Goal: Task Accomplishment & Management: Manage account settings

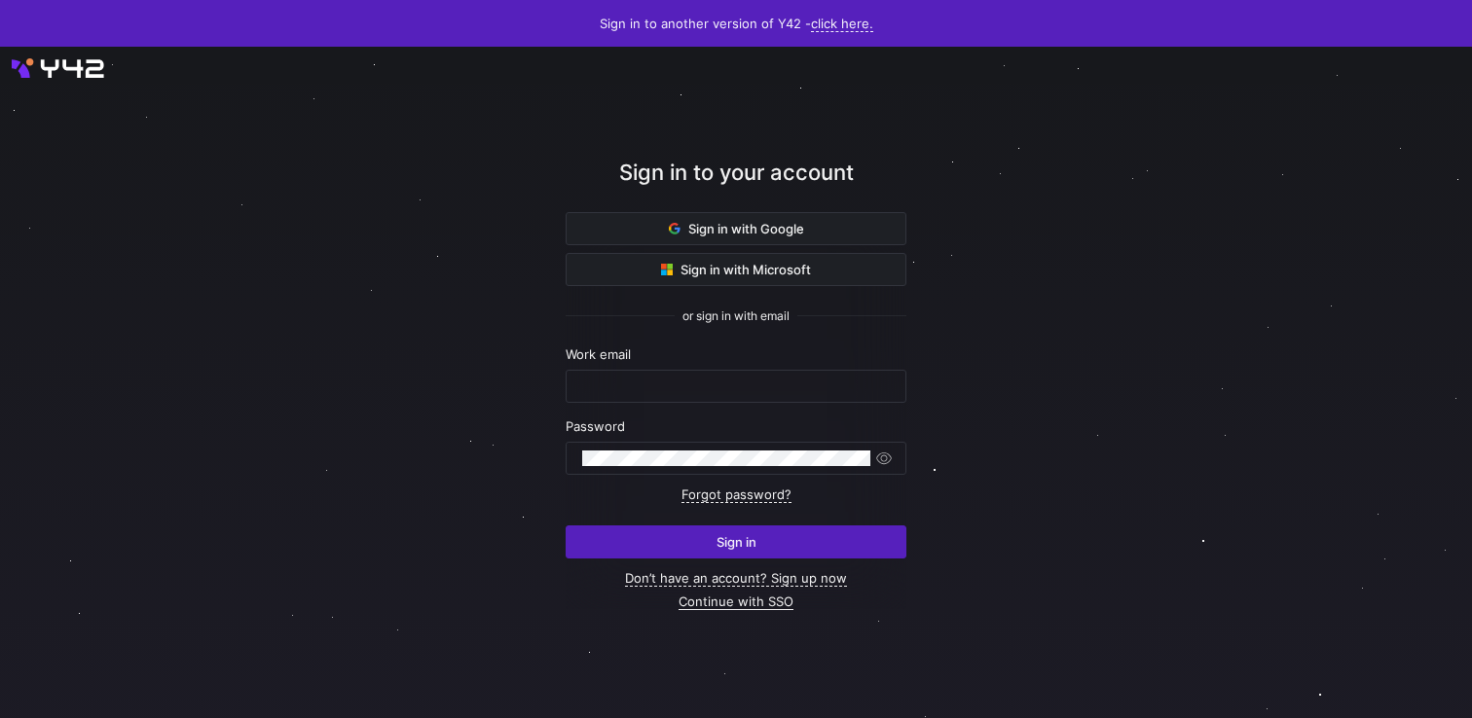
click at [712, 602] on link "Continue with SSO" at bounding box center [735, 602] width 115 height 17
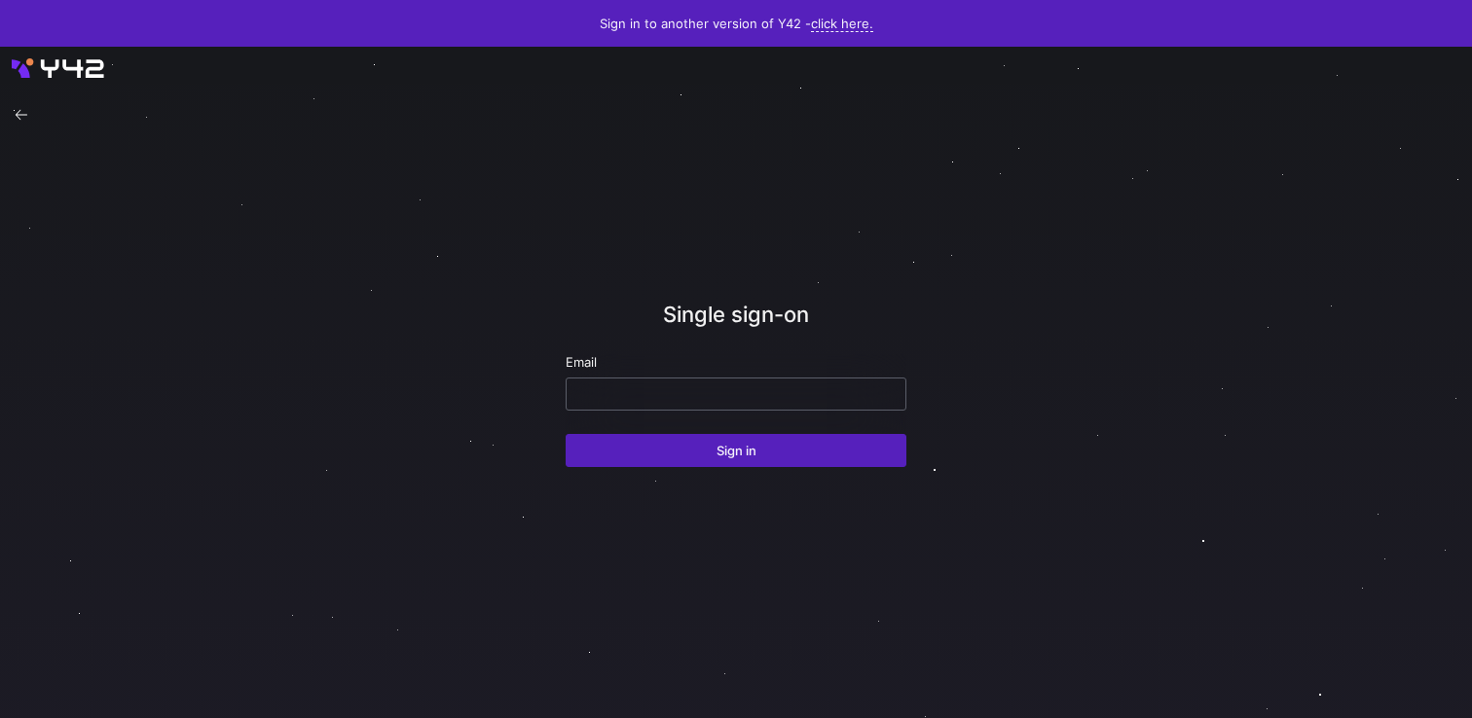
click at [751, 396] on input "email" at bounding box center [736, 394] width 308 height 16
paste input "[EMAIL_ADDRESS][DOMAIN_NAME]"
type input "[EMAIL_ADDRESS][DOMAIN_NAME]"
click at [767, 471] on div "Single sign-on Email ppatida2@cisco.com Sign in" at bounding box center [735, 382] width 341 height 563
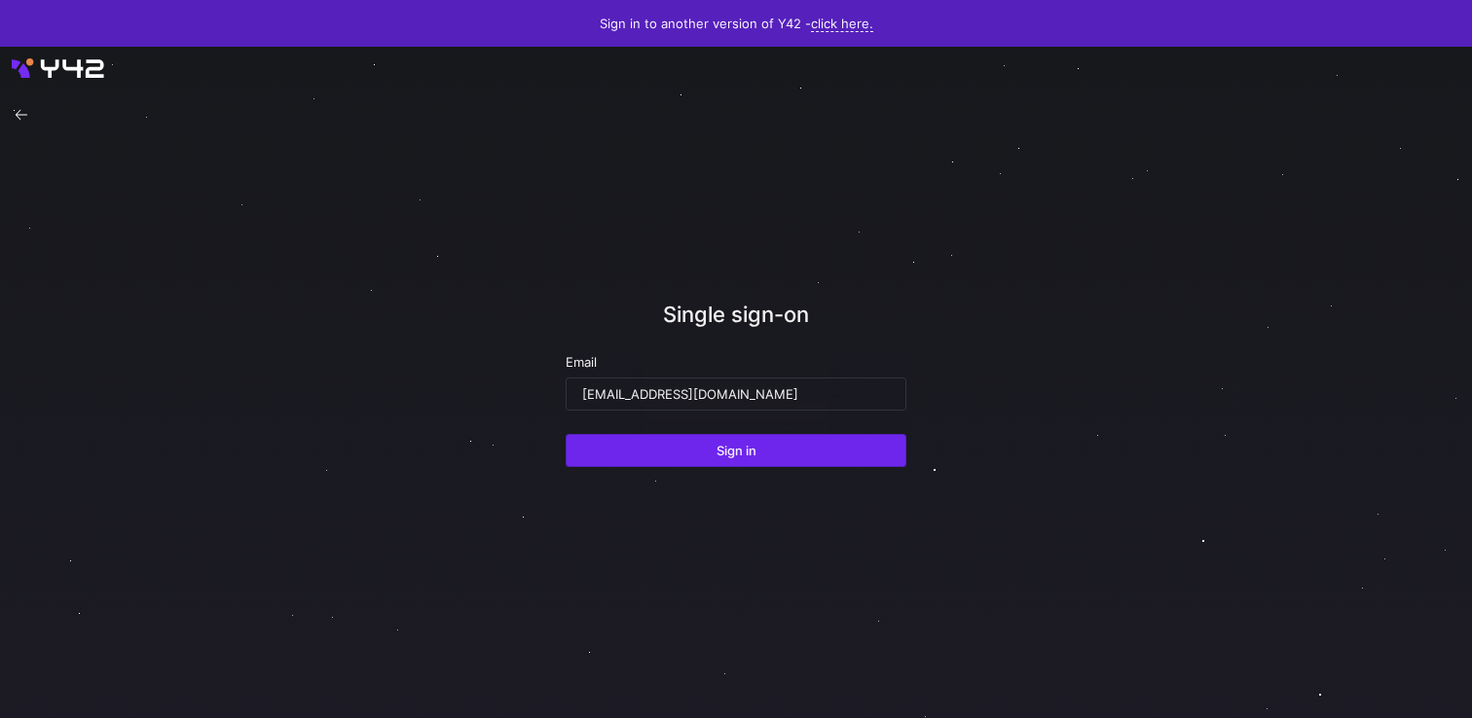
click at [773, 458] on span "submit" at bounding box center [735, 450] width 339 height 31
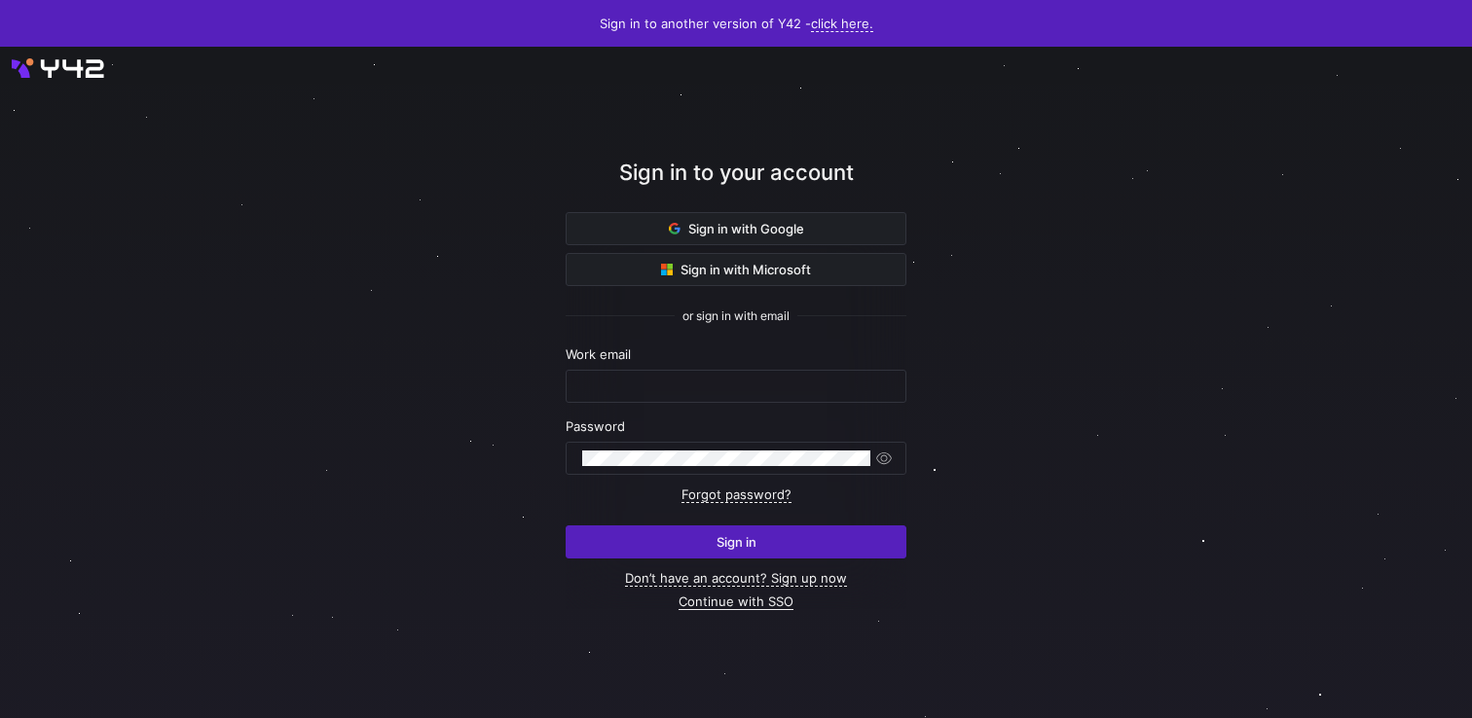
click at [711, 602] on link "Continue with SSO" at bounding box center [735, 602] width 115 height 17
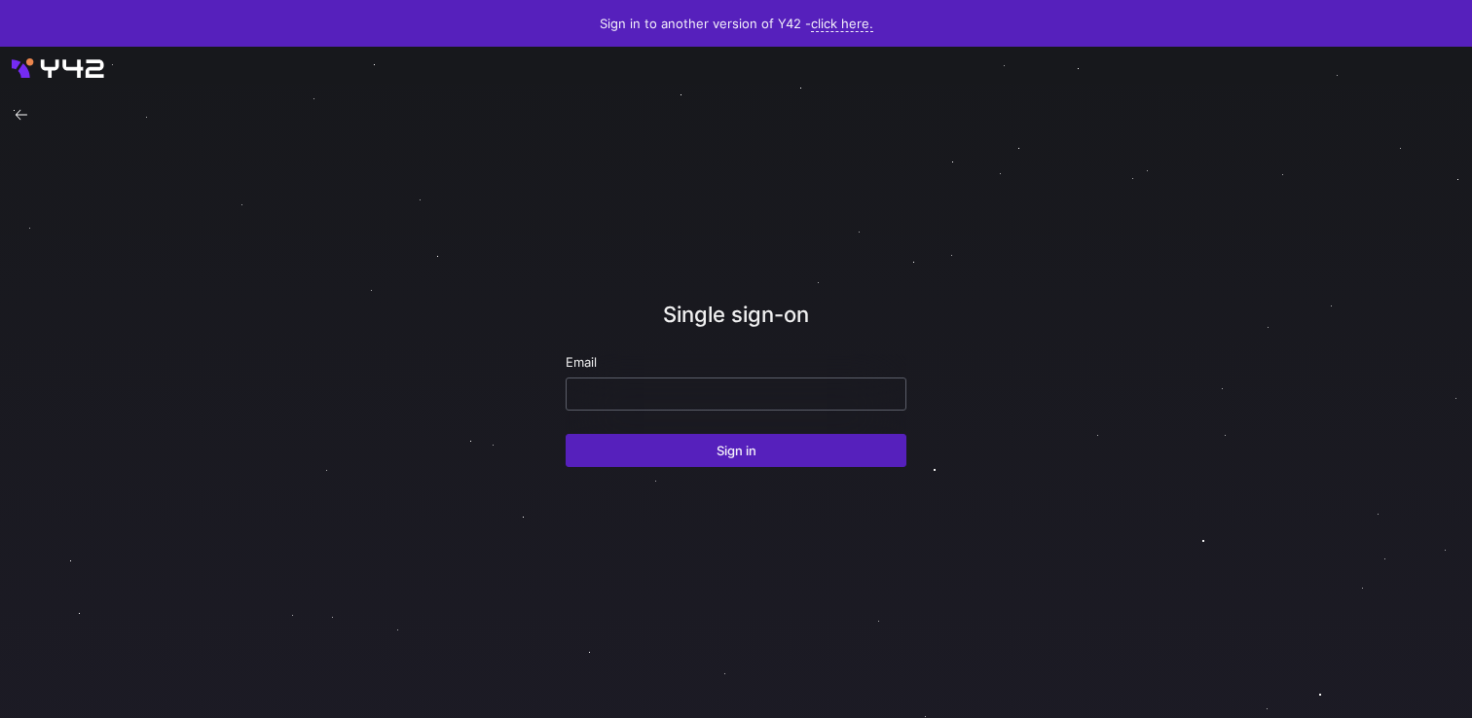
click at [704, 391] on input "email" at bounding box center [736, 394] width 308 height 16
paste input "[EMAIL_ADDRESS][DOMAIN_NAME]"
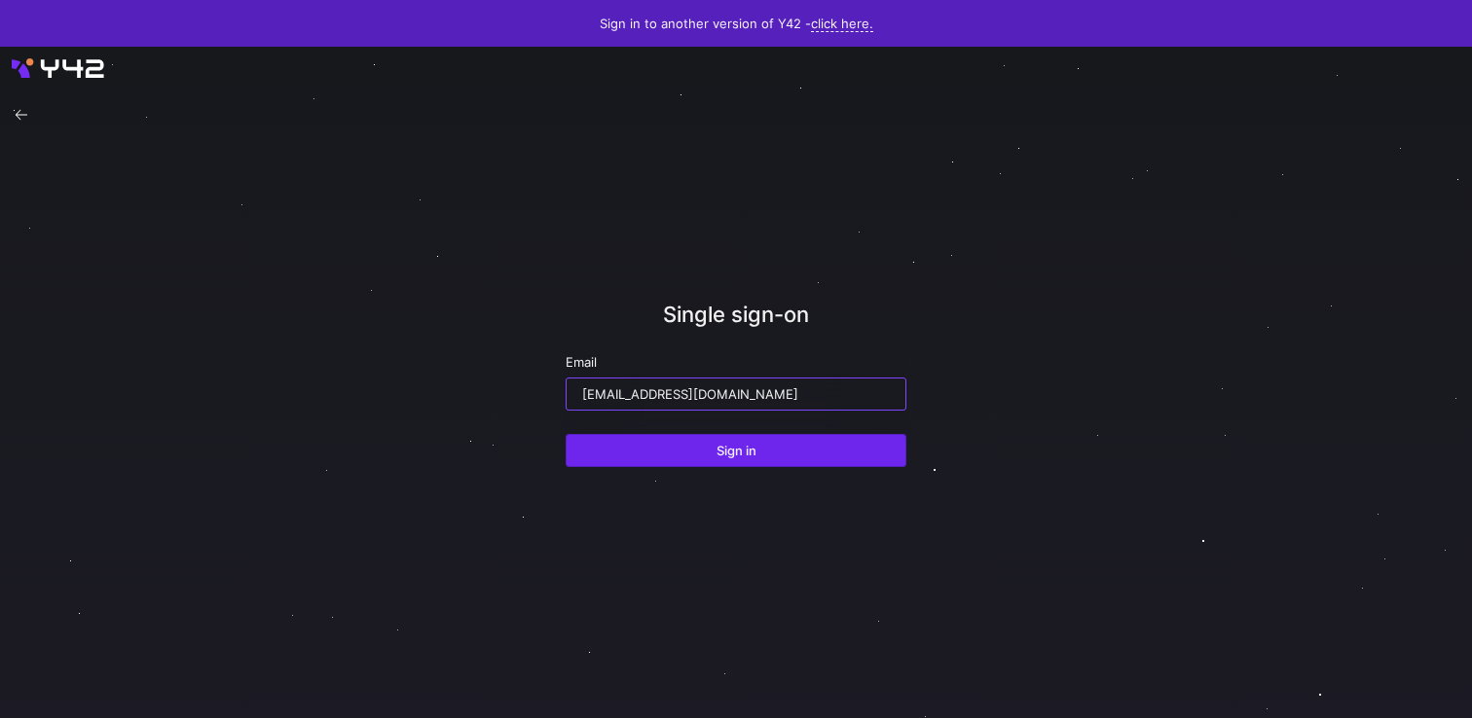
type input "[EMAIL_ADDRESS][DOMAIN_NAME]"
click at [711, 457] on span "submit" at bounding box center [735, 450] width 339 height 31
